Goal: Task Accomplishment & Management: Manage account settings

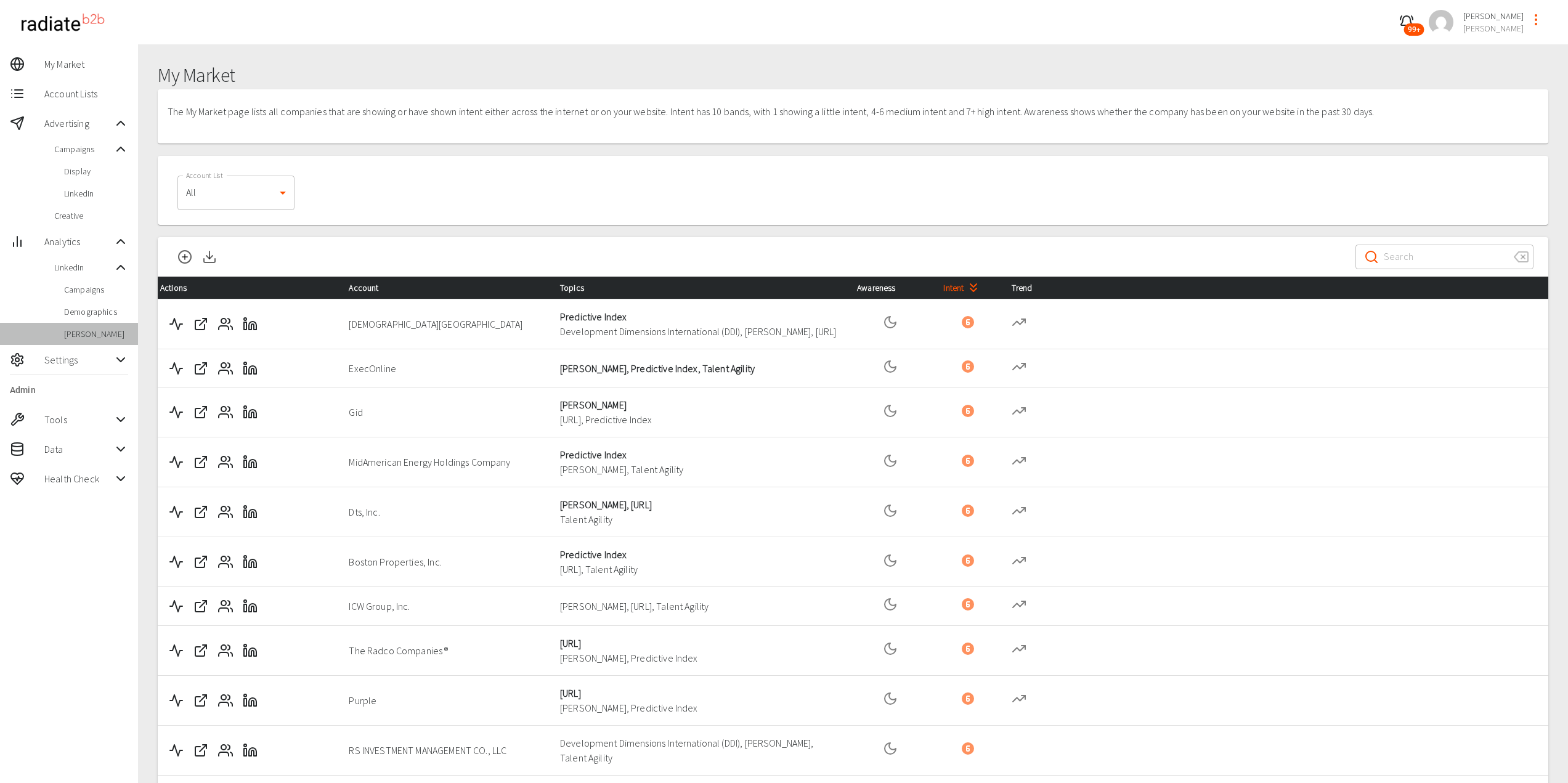
click at [84, 329] on span "[PERSON_NAME]" at bounding box center [96, 334] width 64 height 12
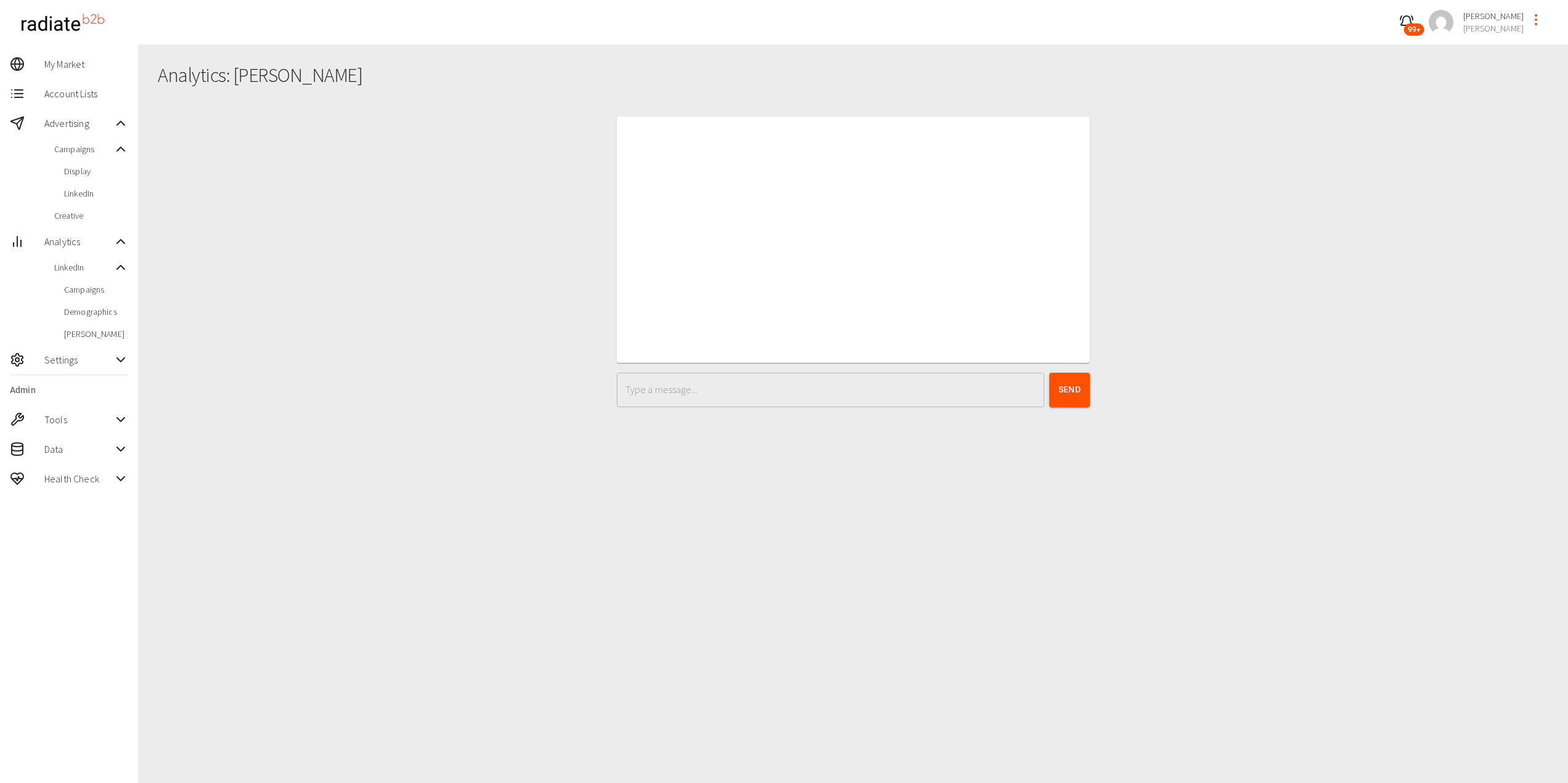
click at [63, 176] on div "Display" at bounding box center [69, 171] width 138 height 22
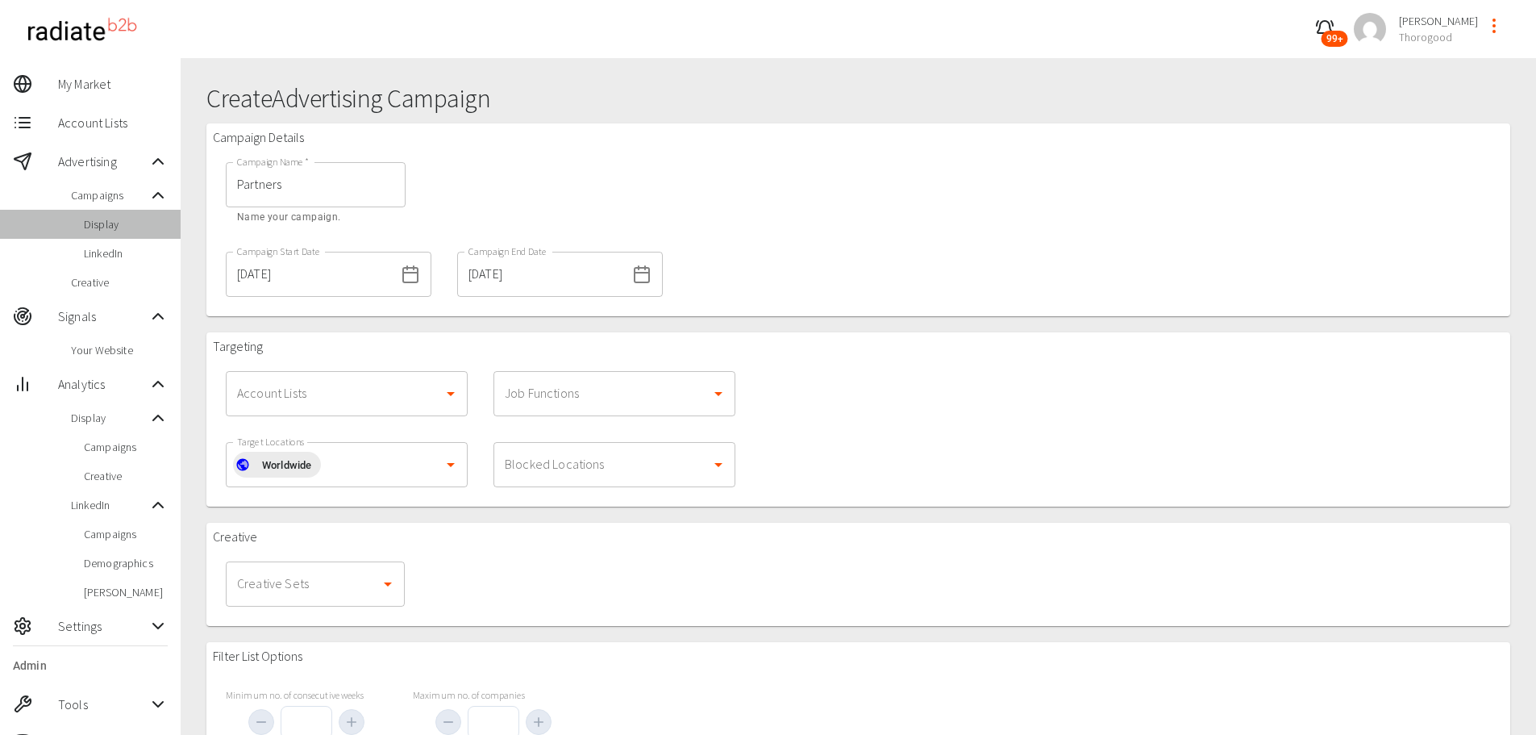
click at [97, 223] on span "Display" at bounding box center [126, 224] width 84 height 16
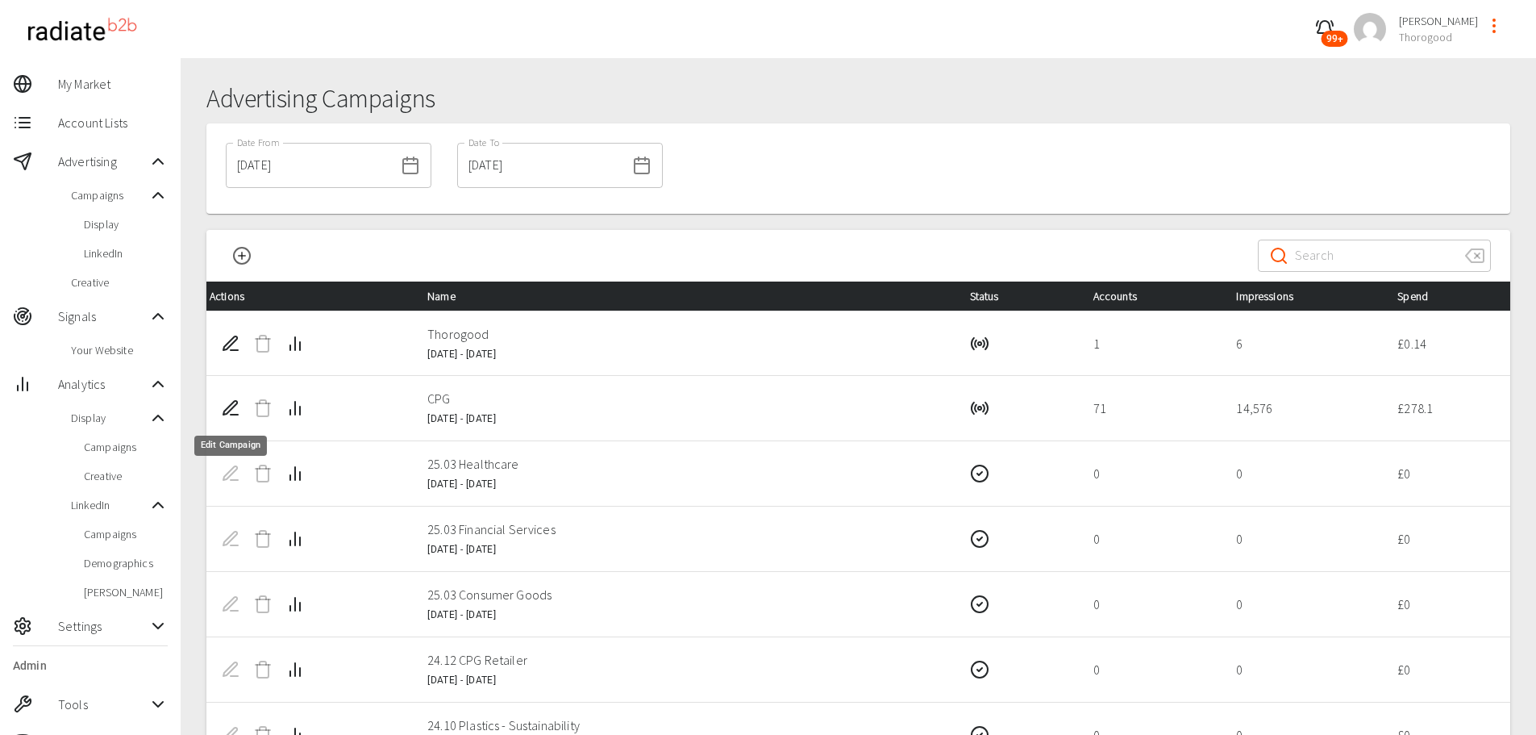
click at [228, 411] on icon "Edit Campaign" at bounding box center [230, 407] width 19 height 19
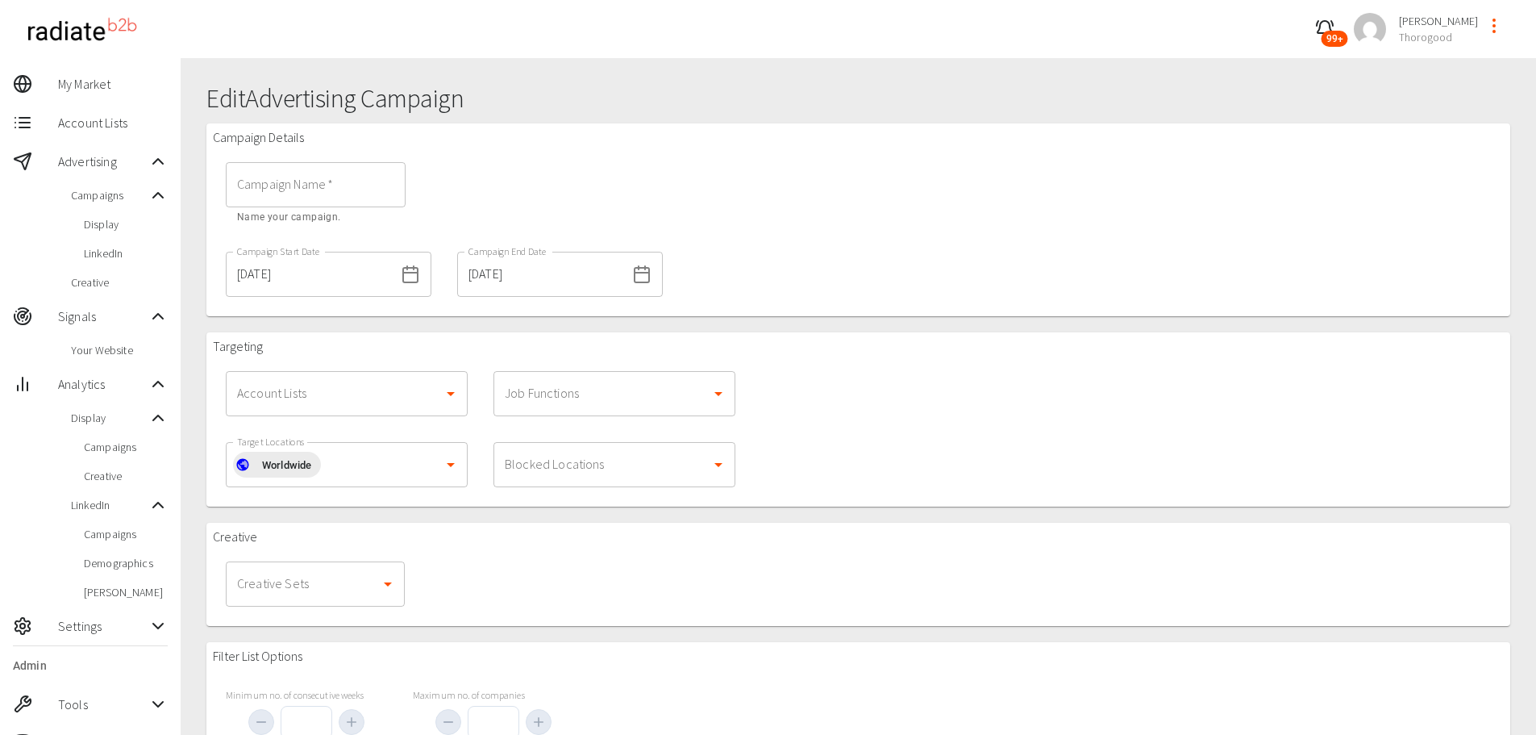
type input "CPG"
type input "1000"
type input "5"
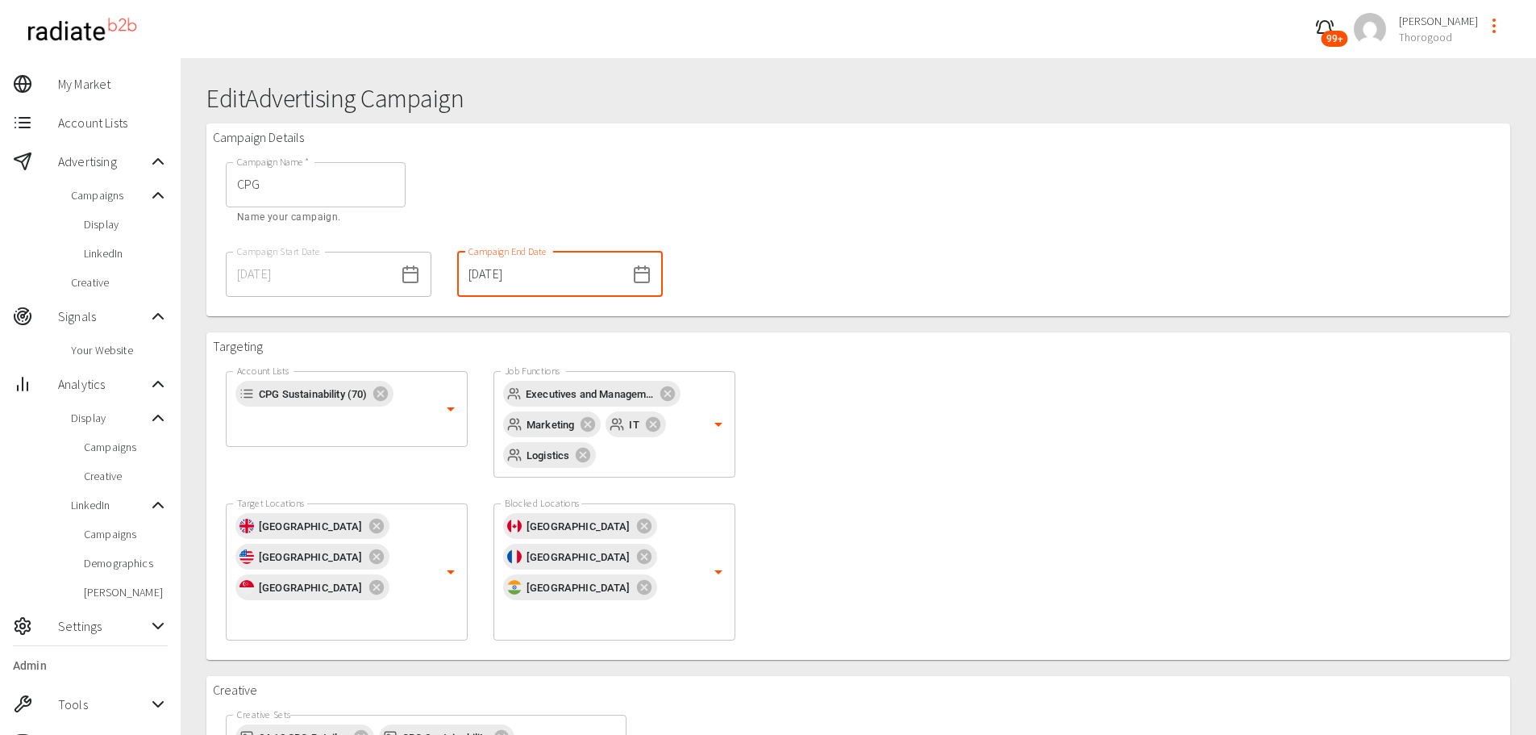
click at [524, 284] on input "30/09/2025" at bounding box center [541, 274] width 169 height 45
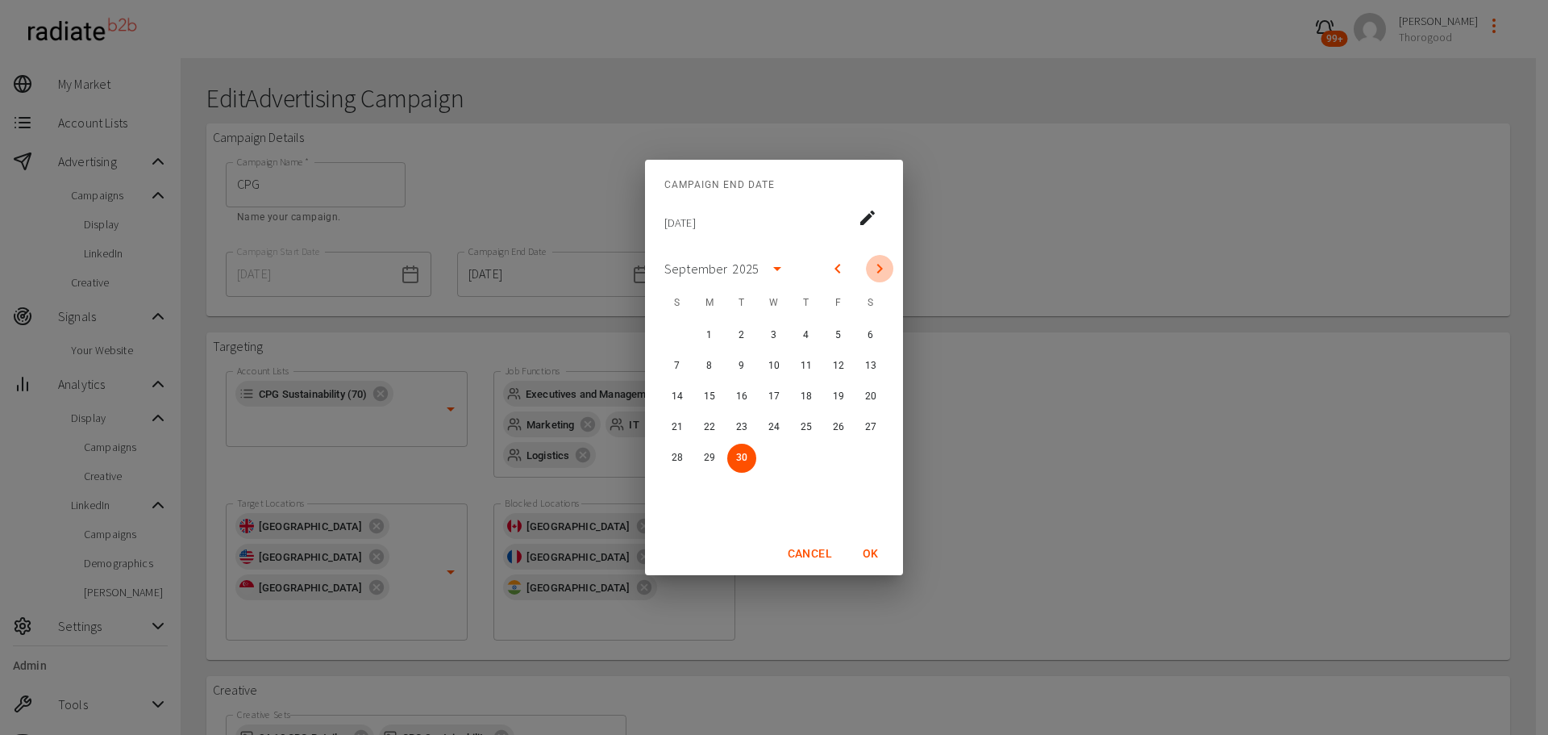
click at [878, 261] on icon "Next month" at bounding box center [879, 268] width 19 height 19
click at [831, 461] on button "31" at bounding box center [838, 457] width 29 height 29
type input "31/10/2025"
click at [876, 556] on button "OK" at bounding box center [871, 554] width 52 height 30
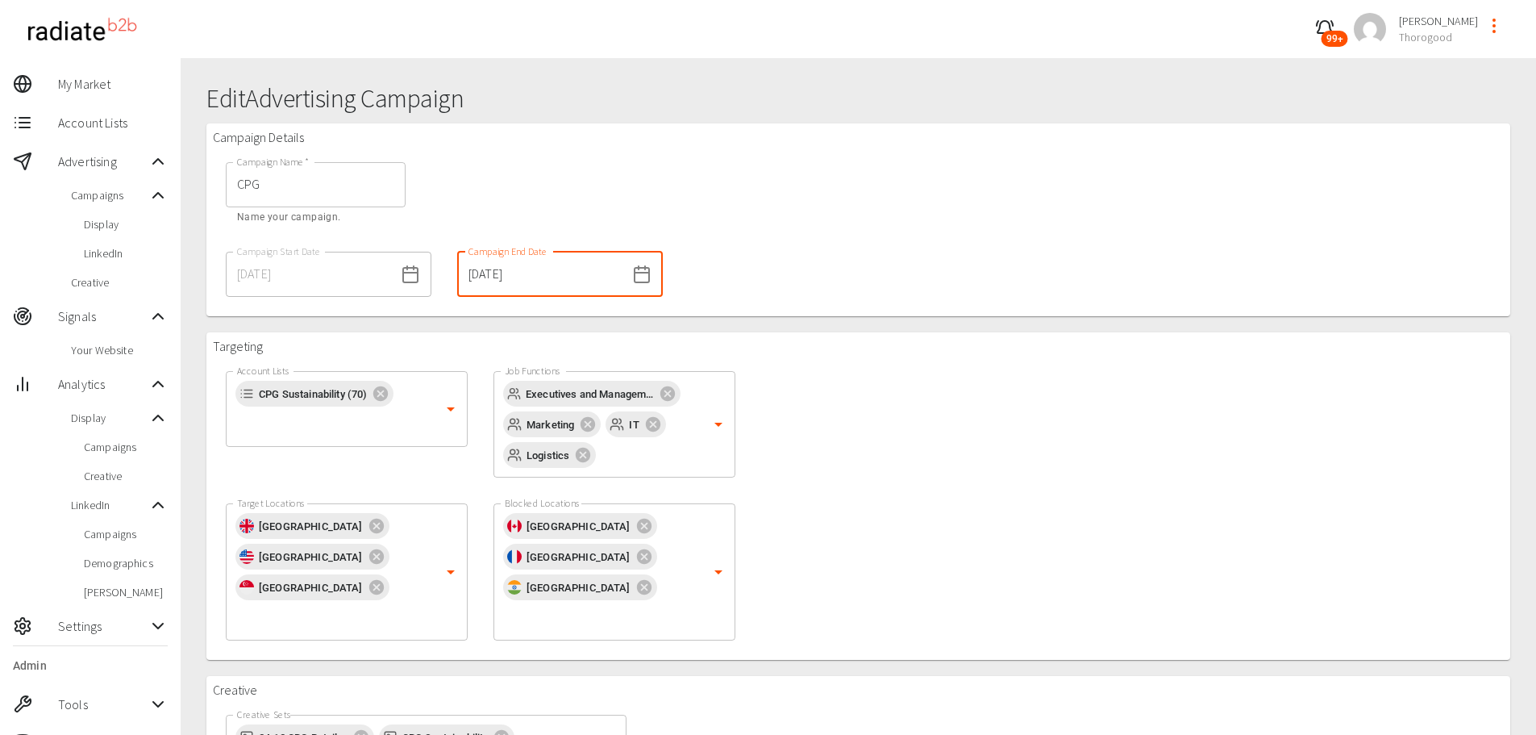
click at [943, 450] on div "Targeting Account Lists CPG Sustainability (70) Account Lists Job Functions Exe…" at bounding box center [858, 495] width 1304 height 327
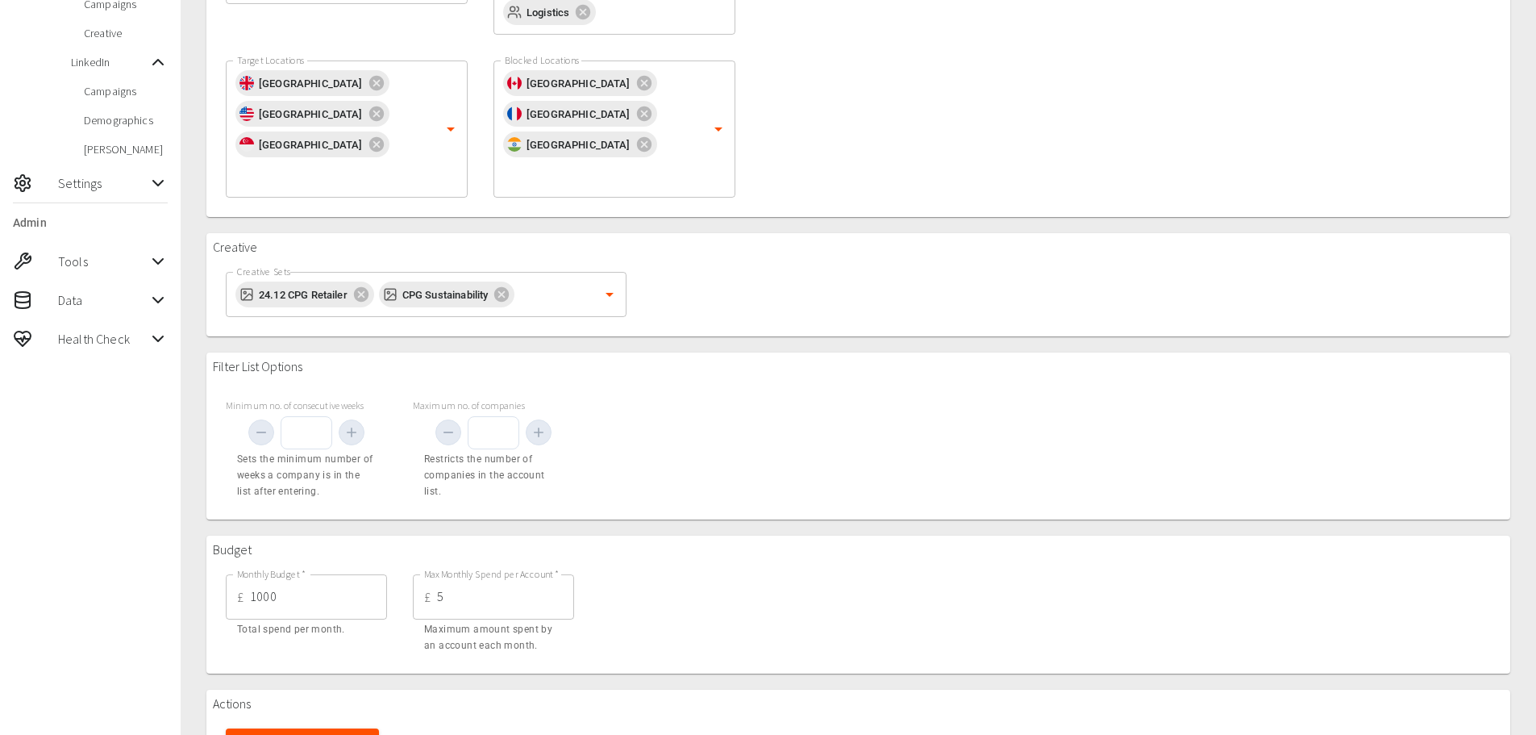
scroll to position [480, 0]
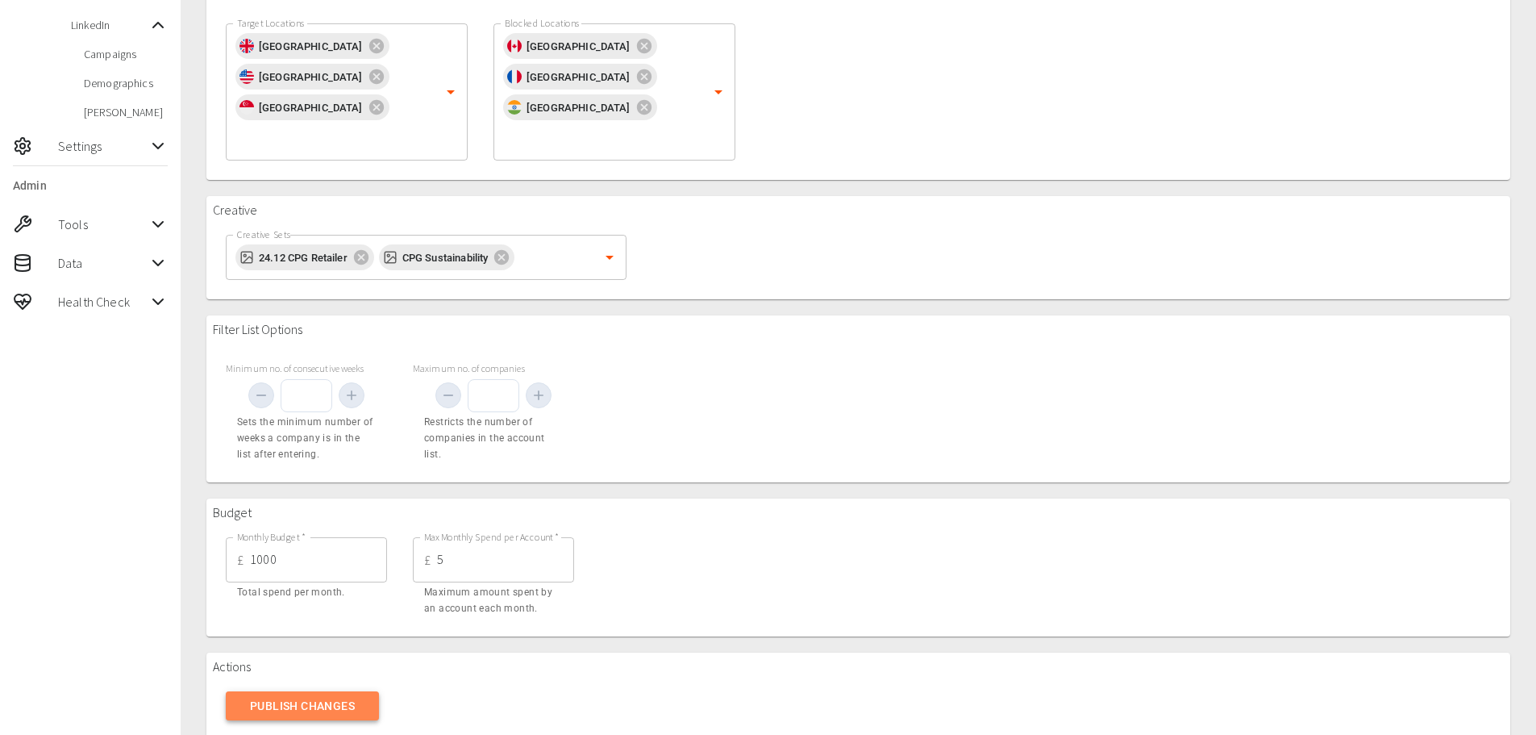
click at [339, 691] on button "Publish Changes" at bounding box center [302, 706] width 153 height 30
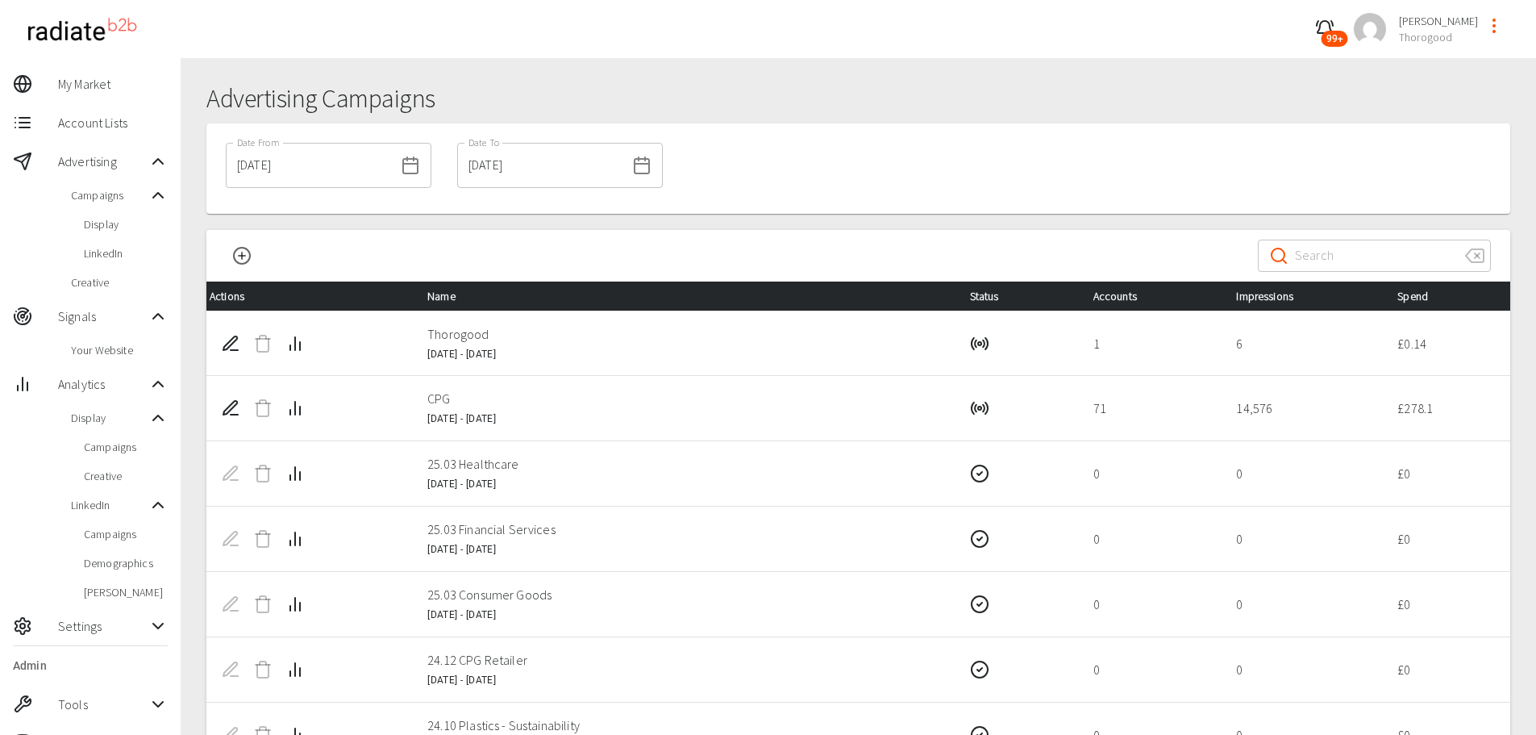
click at [1376, 164] on div "Date From 20/08/2025 Date From Date To 26/08/2025 Date To" at bounding box center [858, 168] width 1304 height 90
click at [94, 225] on span "Display" at bounding box center [126, 224] width 84 height 16
click at [91, 224] on span "Display" at bounding box center [126, 224] width 84 height 16
click at [304, 352] on button "Campaign Analytics" at bounding box center [295, 343] width 32 height 32
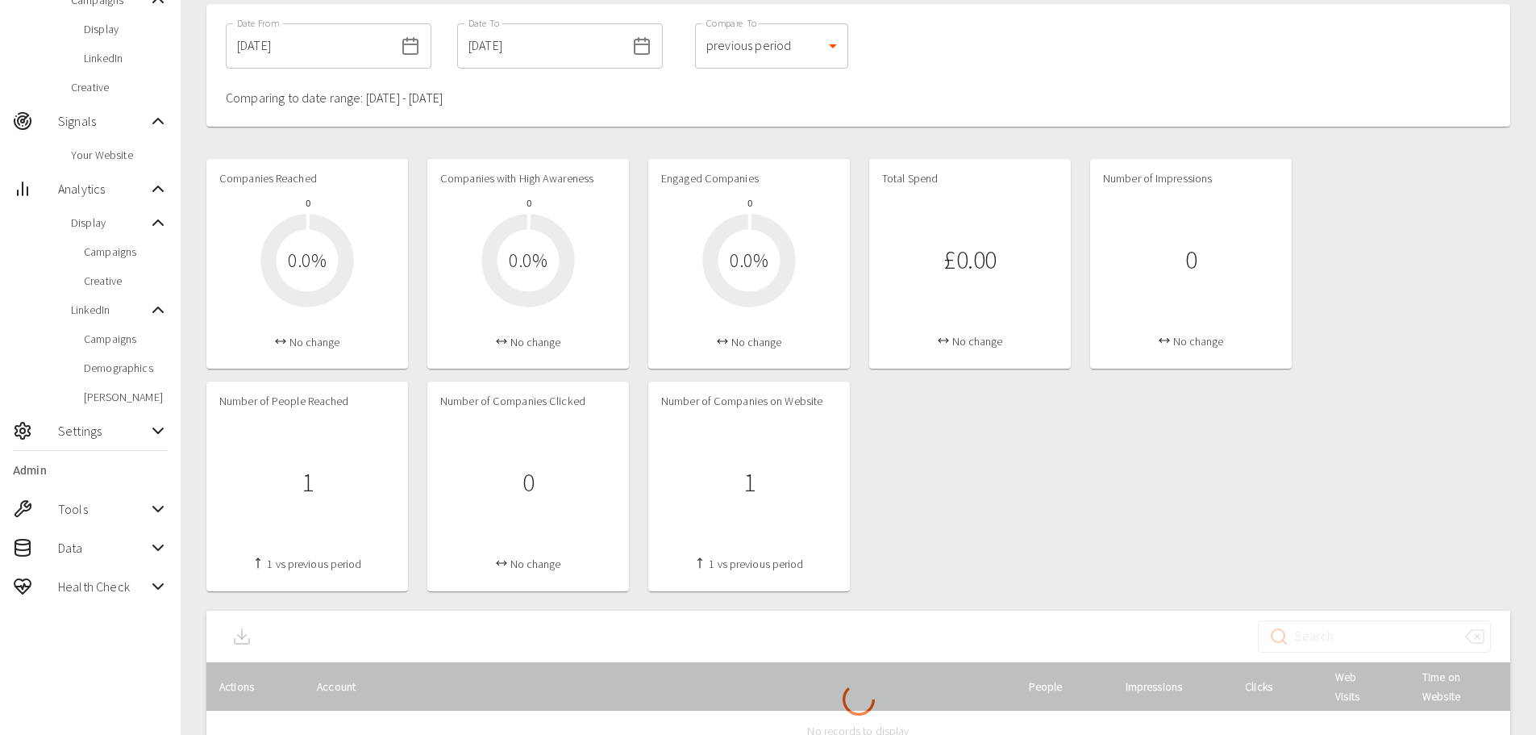
scroll to position [280, 0]
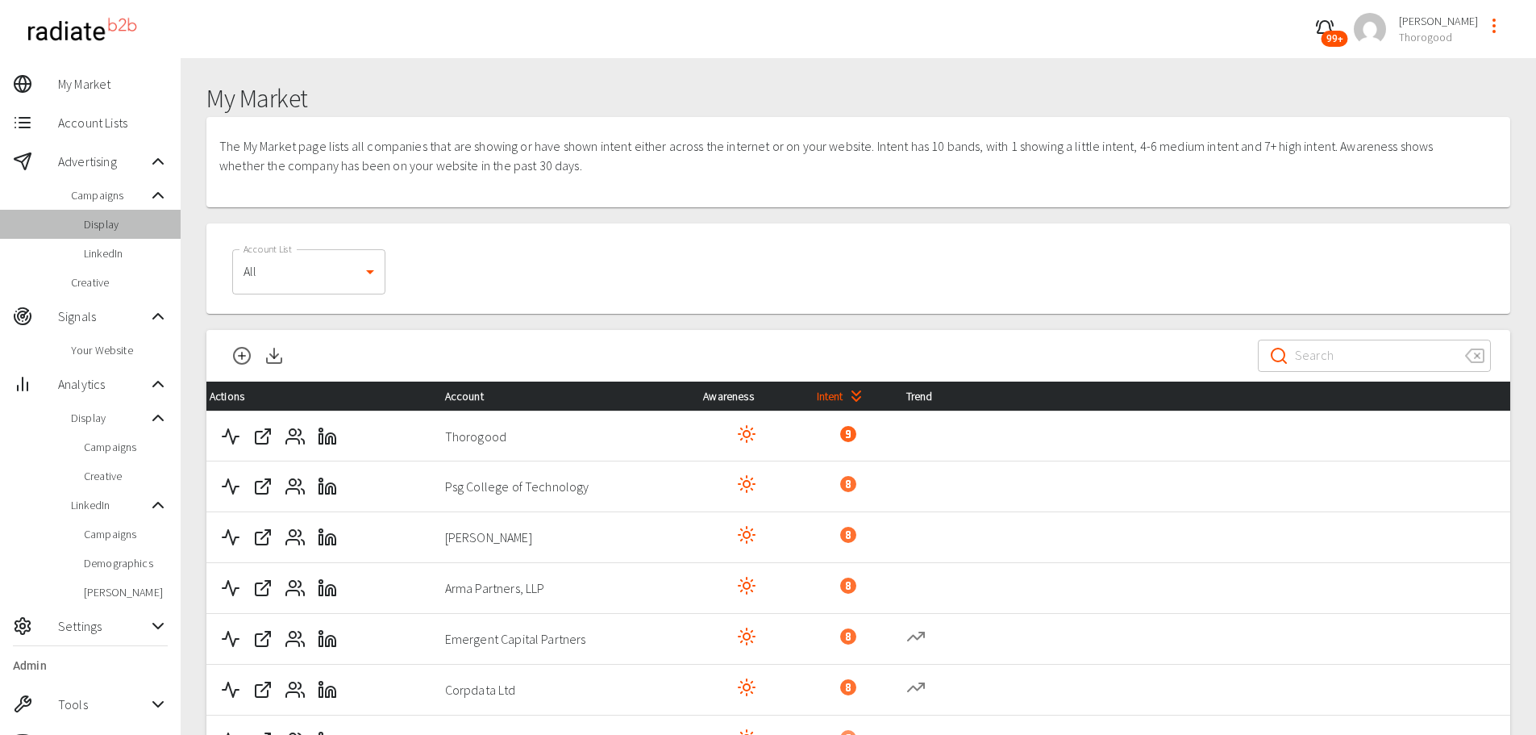
click at [112, 227] on span "Display" at bounding box center [126, 224] width 84 height 16
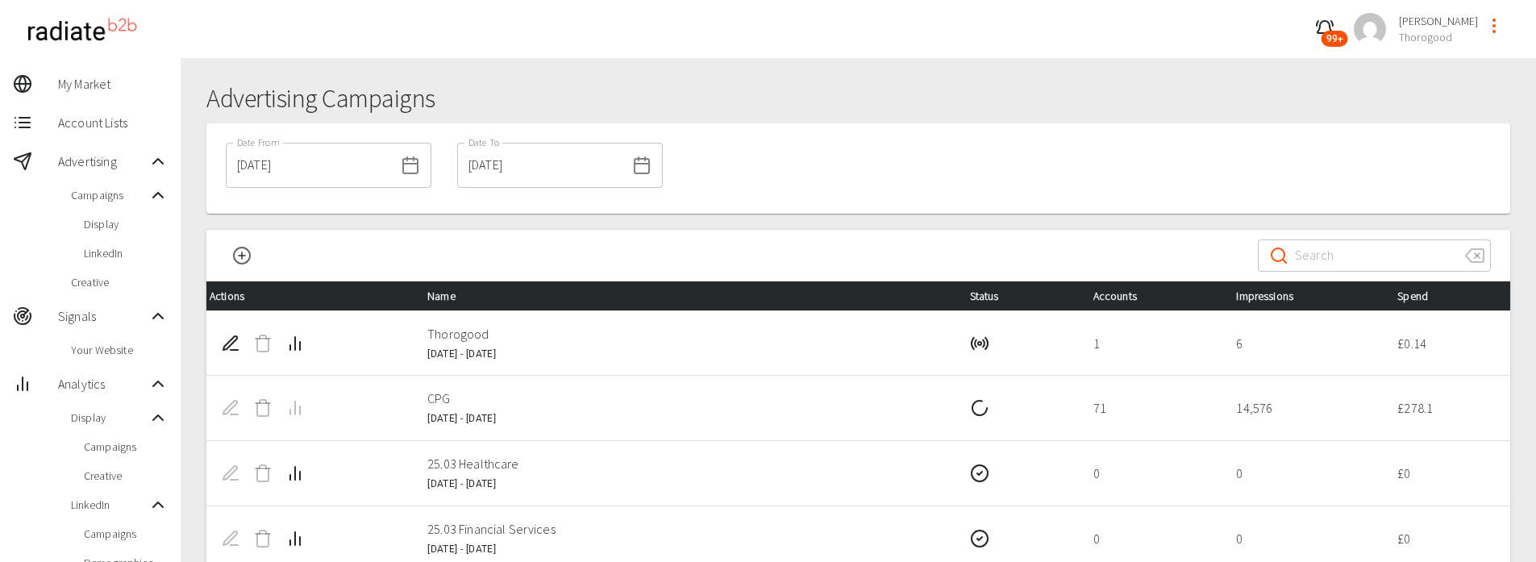
click at [701, 406] on p "CPG" at bounding box center [685, 398] width 516 height 19
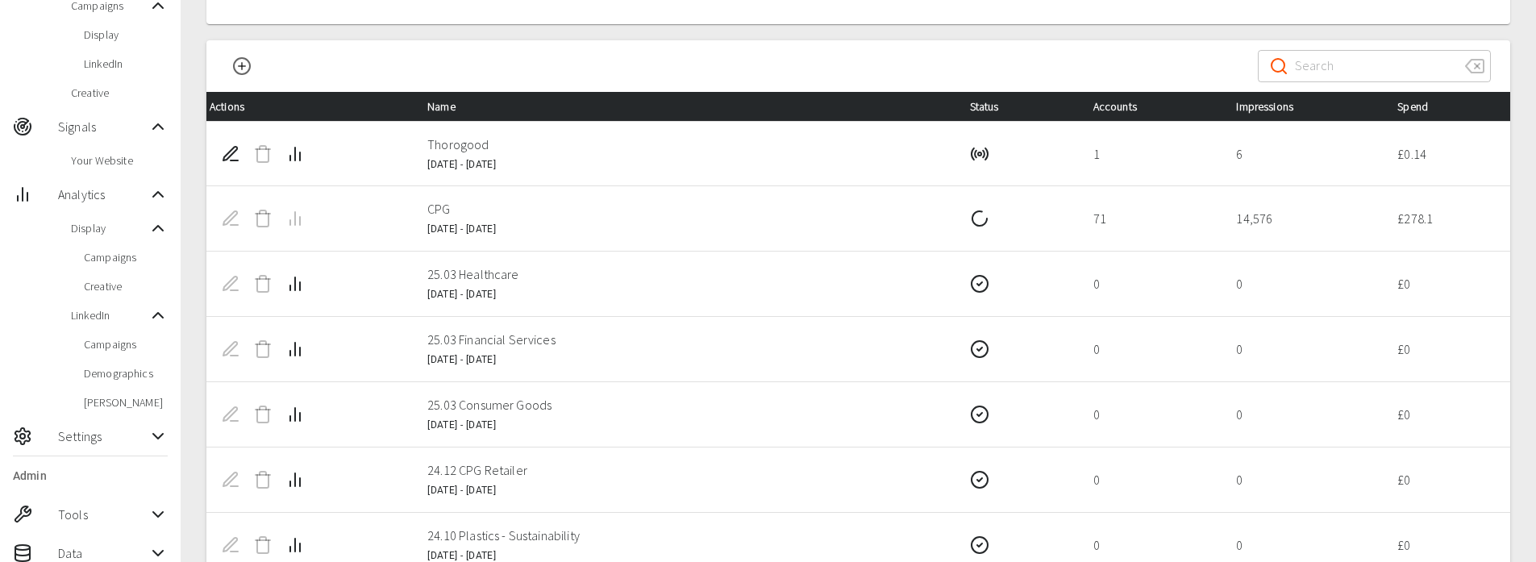
scroll to position [161, 0]
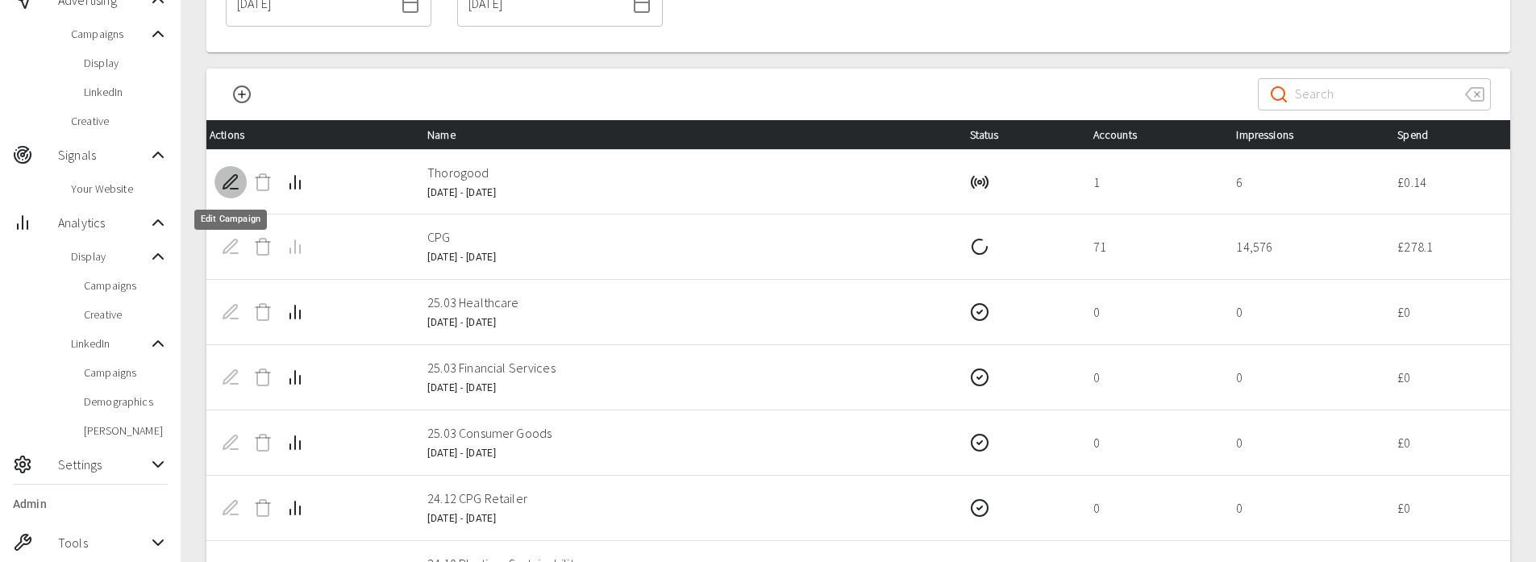
click at [231, 182] on icon "Edit Campaign" at bounding box center [230, 181] width 14 height 14
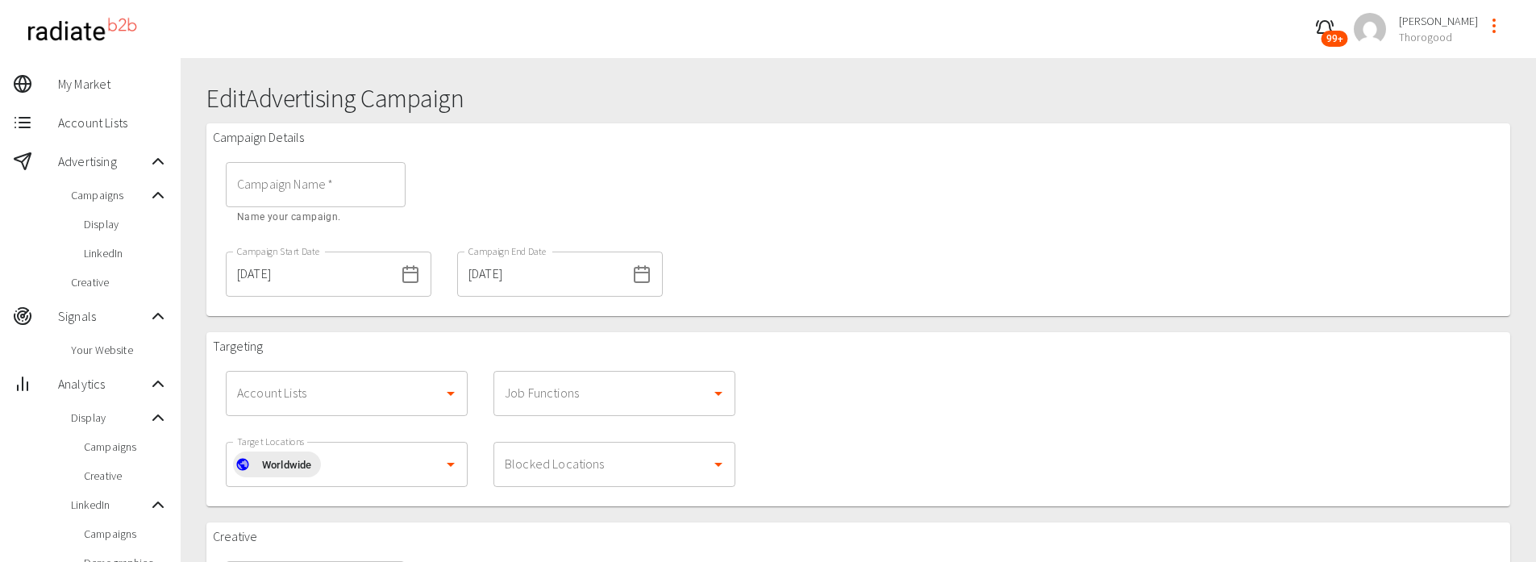
type input "Thorogood"
type input "1000"
type input "50"
click at [1405, 126] on div "Campaign Details Campaign Name   * Campaign Name   * Name your campaign. Campai…" at bounding box center [858, 219] width 1304 height 193
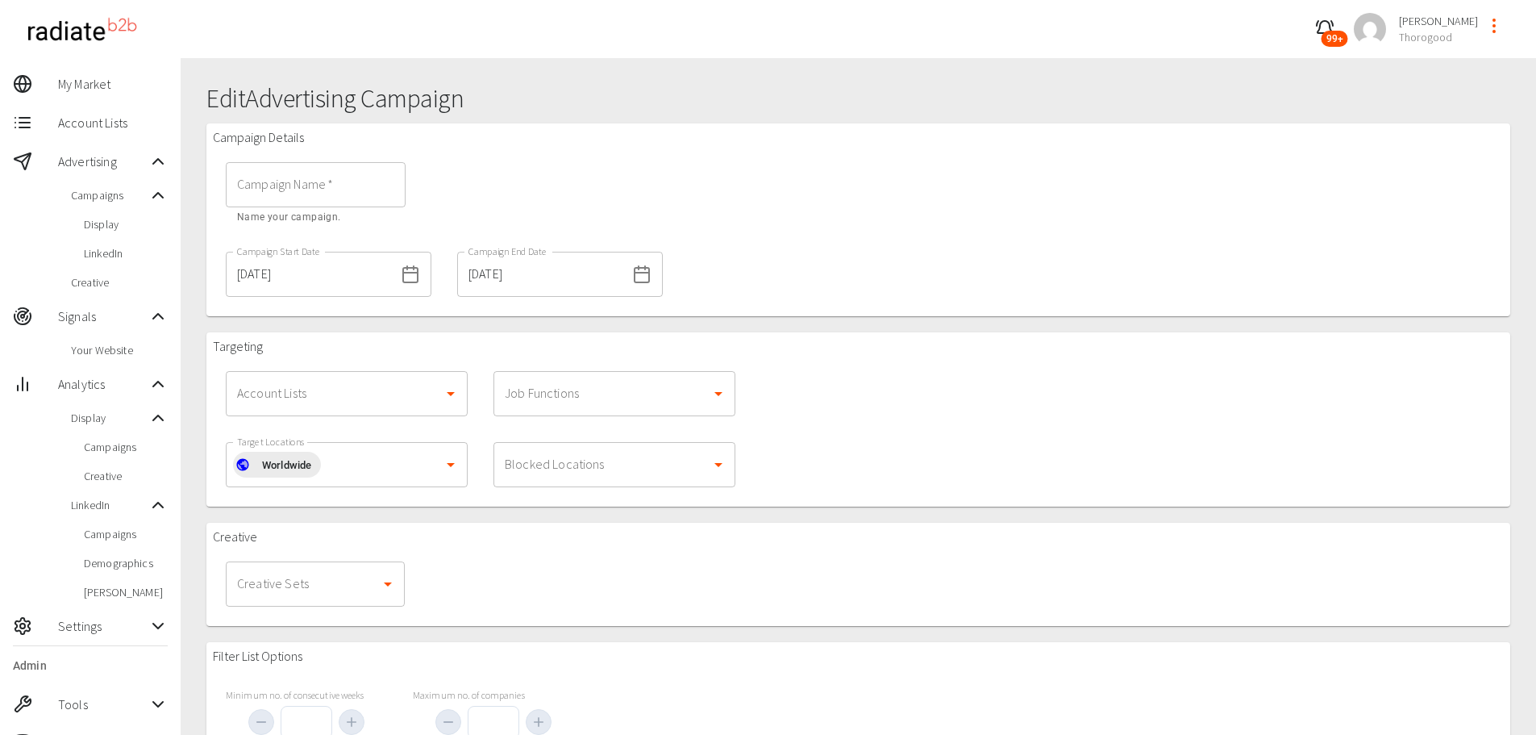
type input "CPG"
type input "[DATE]"
type input "1000"
type input "5"
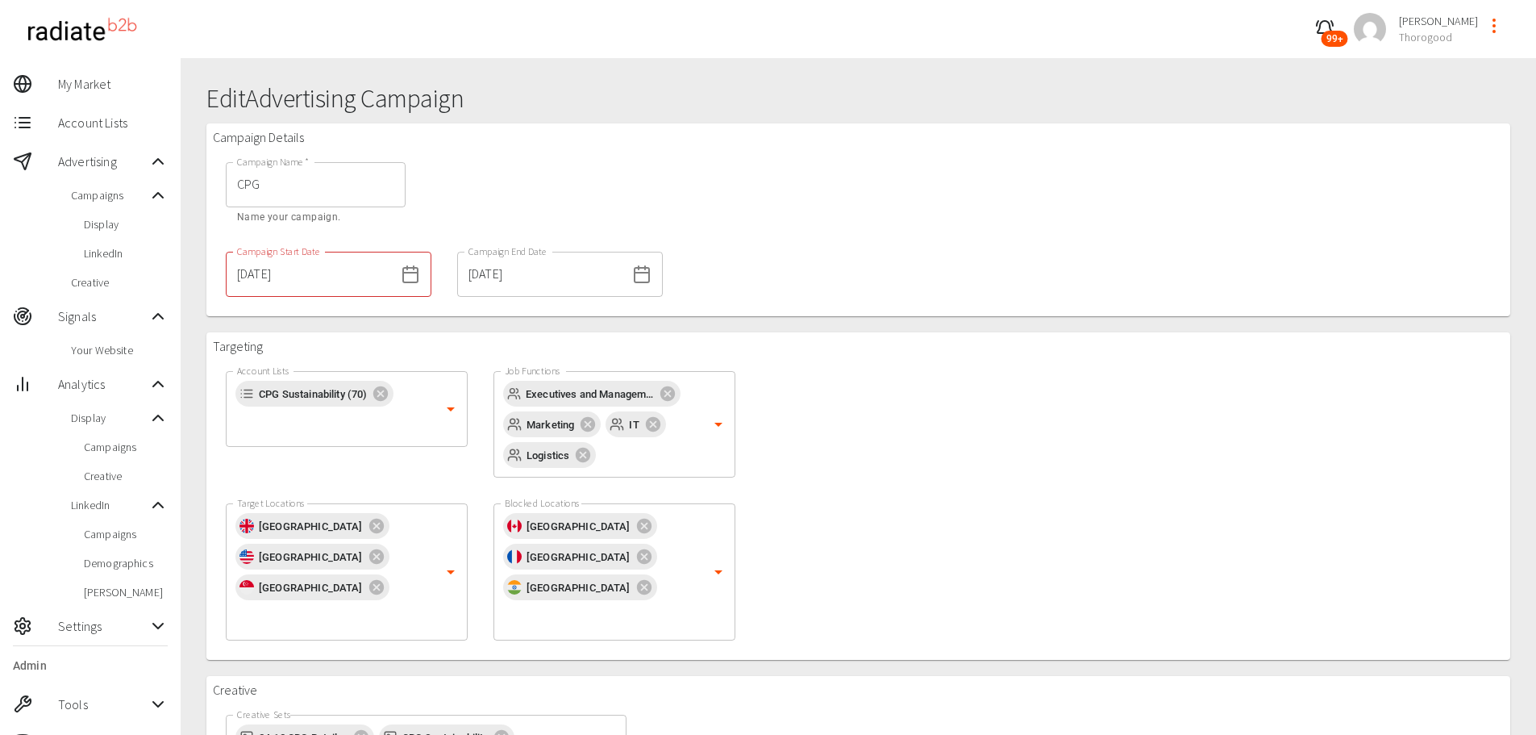
click at [851, 497] on div "Targeting Account Lists CPG Sustainability (70) Account Lists Job Functions Exe…" at bounding box center [858, 495] width 1304 height 327
click at [105, 81] on span "My Market" at bounding box center [113, 83] width 110 height 19
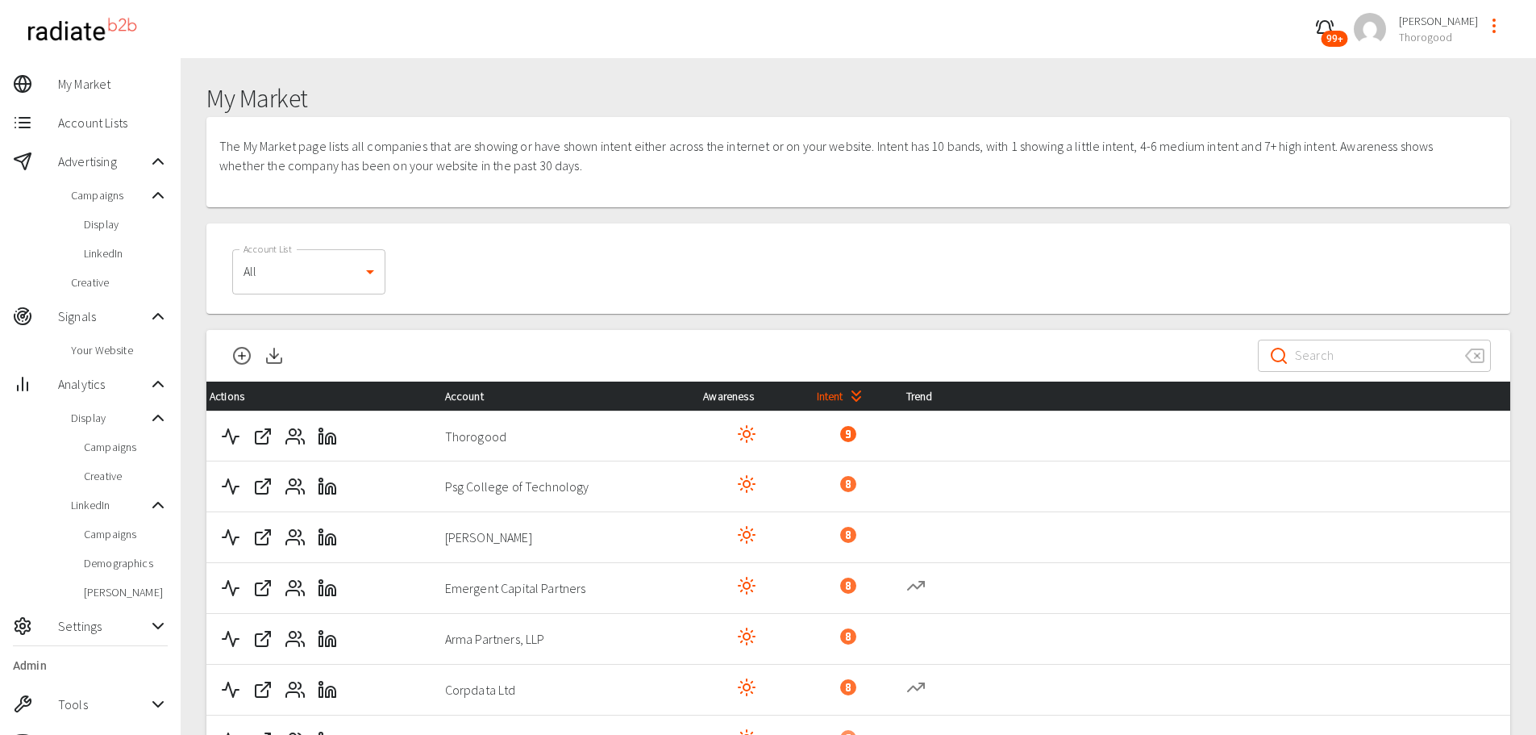
click at [93, 134] on div "Account Lists" at bounding box center [90, 122] width 181 height 39
